Goal: Use online tool/utility: Utilize a website feature to perform a specific function

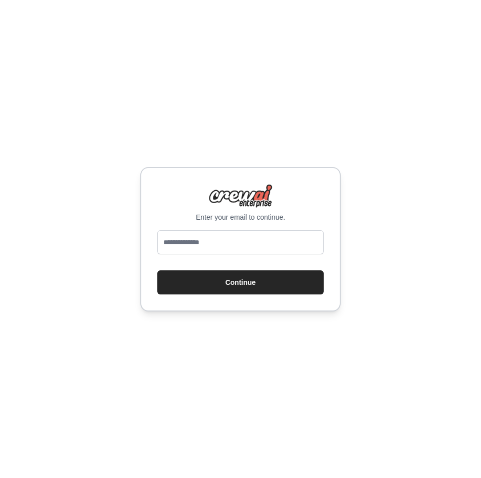
click at [280, 257] on div at bounding box center [240, 244] width 166 height 28
click at [269, 247] on input "email" at bounding box center [240, 242] width 166 height 24
type input "**********"
click at [157, 270] on button "Continue" at bounding box center [240, 282] width 166 height 24
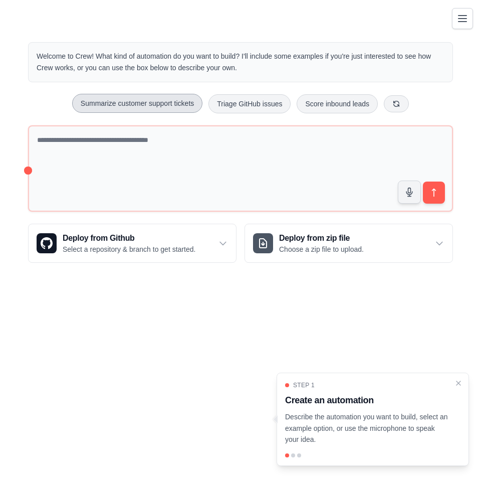
click at [162, 95] on button "Summarize customer support tickets" at bounding box center [137, 103] width 130 height 19
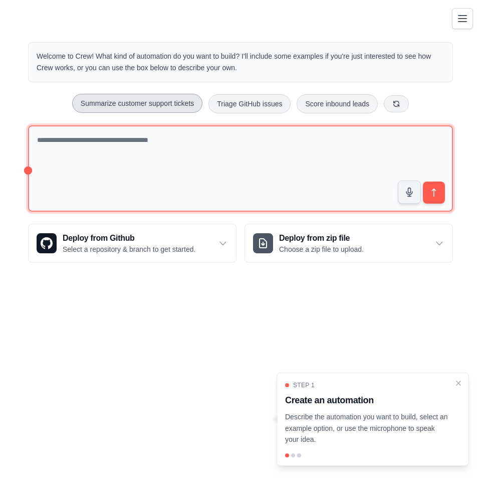
type textarea "**********"
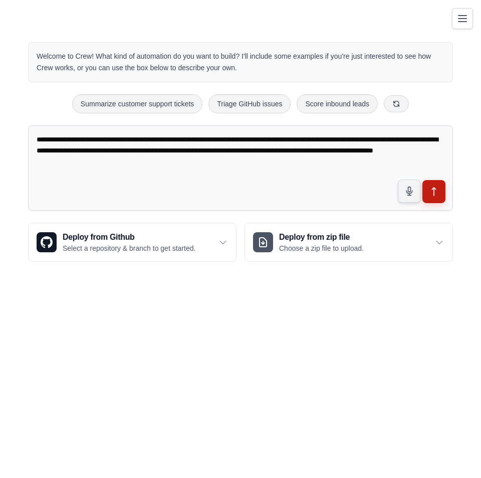
click at [432, 187] on icon "submit" at bounding box center [434, 191] width 11 height 11
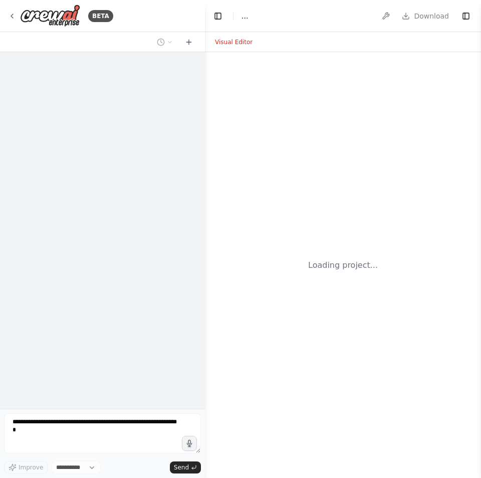
select select "****"
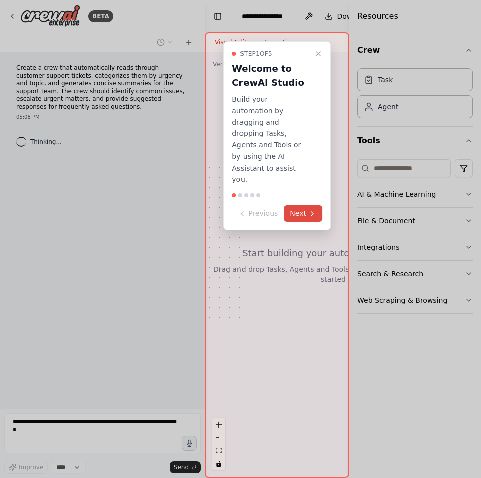
click at [299, 205] on button "Next" at bounding box center [303, 213] width 39 height 17
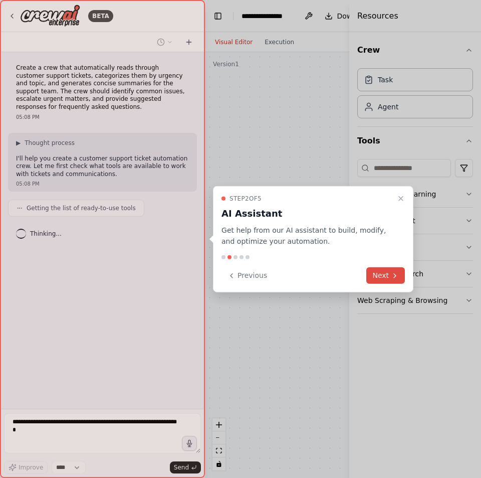
click at [390, 276] on button "Next" at bounding box center [385, 275] width 39 height 17
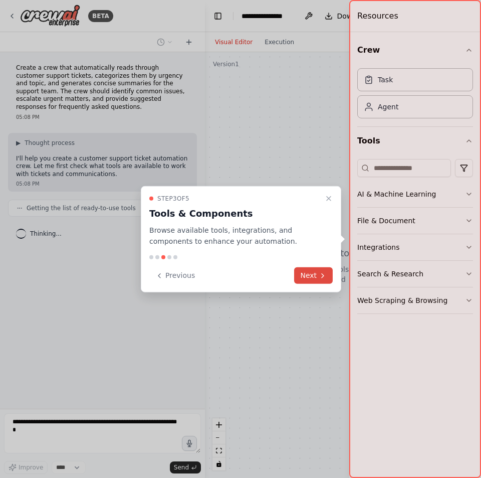
click at [312, 269] on button "Next" at bounding box center [313, 275] width 39 height 17
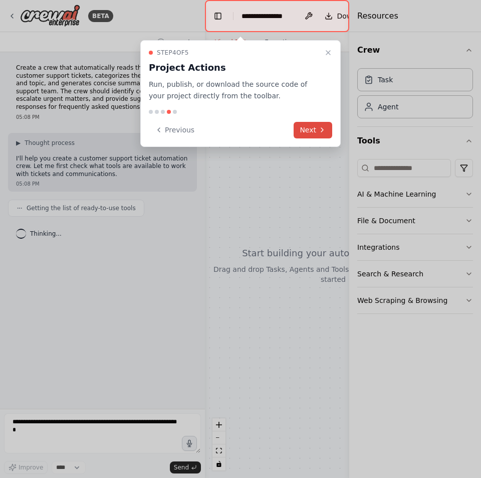
click at [314, 122] on button "Next" at bounding box center [313, 130] width 39 height 17
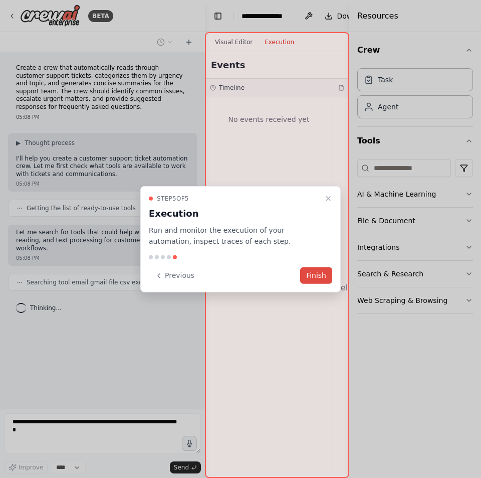
click at [311, 275] on button "Finish" at bounding box center [316, 275] width 32 height 17
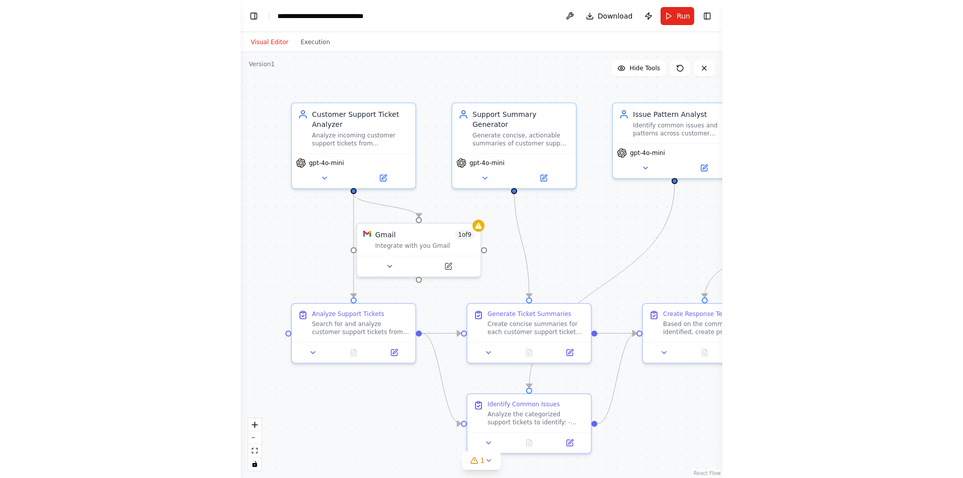
scroll to position [712, 0]
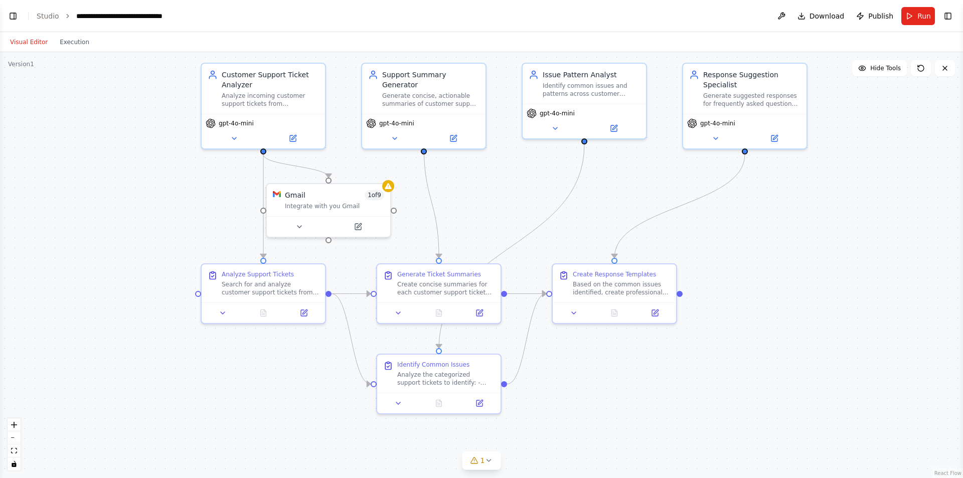
drag, startPoint x: 630, startPoint y: 266, endPoint x: 781, endPoint y: 226, distance: 156.1
click at [481, 226] on div ".deletable-edge-delete-btn { width: 20px; height: 20px; border: 0px solid #ffff…" at bounding box center [481, 265] width 963 height 426
click at [278, 86] on div "Customer Support Ticket Analyzer" at bounding box center [270, 77] width 97 height 20
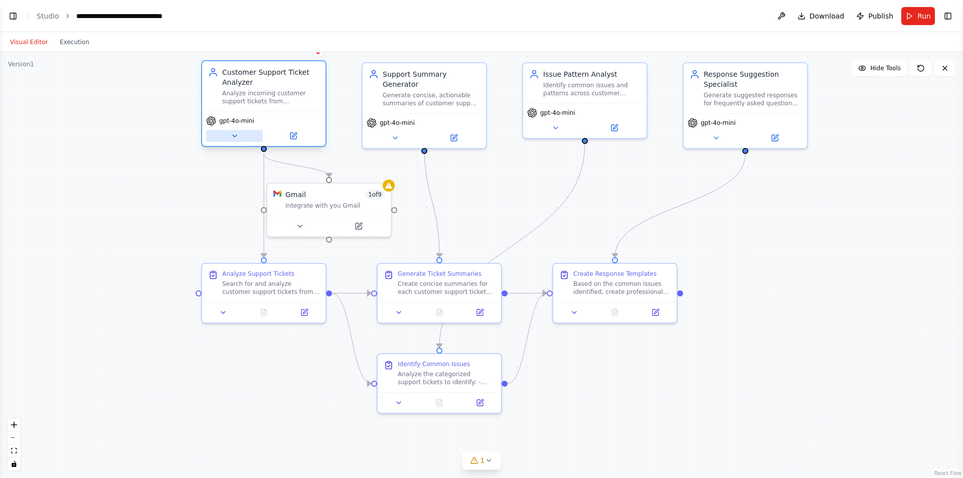
click at [227, 130] on button at bounding box center [234, 136] width 57 height 12
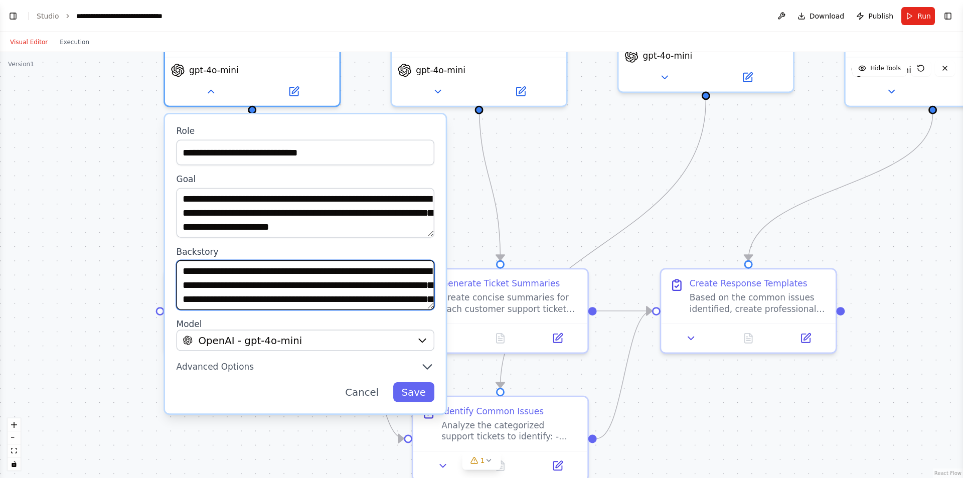
click at [350, 290] on textarea "**********" at bounding box center [305, 285] width 258 height 50
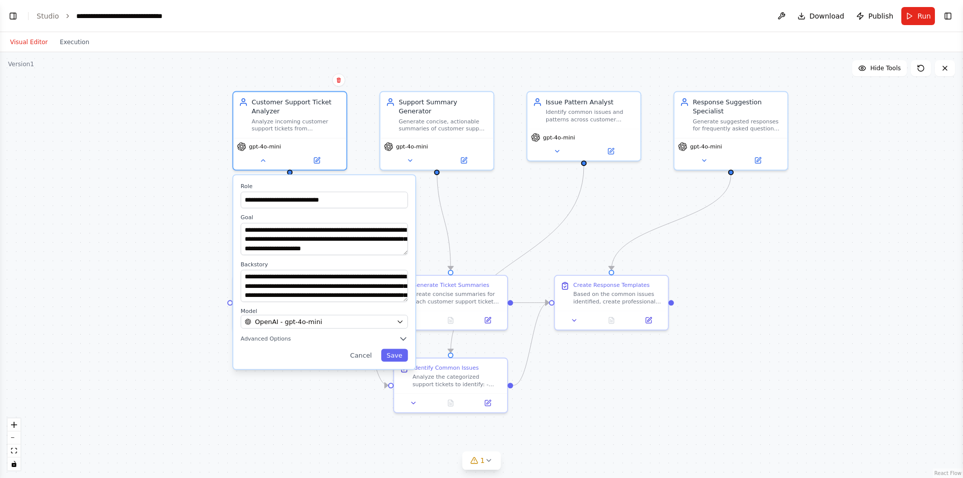
click at [202, 211] on div ".deletable-edge-delete-btn { width: 20px; height: 20px; border: 0px solid #ffff…" at bounding box center [481, 265] width 963 height 426
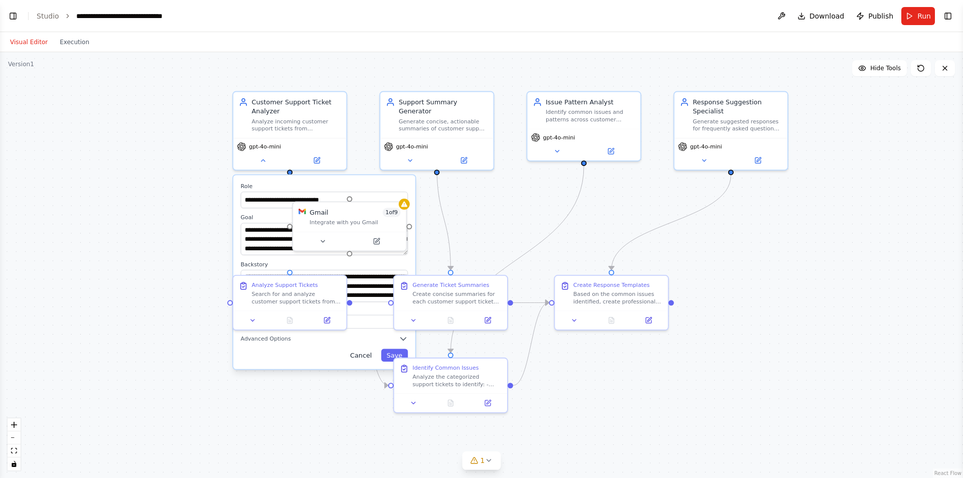
click at [349, 361] on button "Cancel" at bounding box center [360, 354] width 33 height 13
